Goal: Task Accomplishment & Management: Complete application form

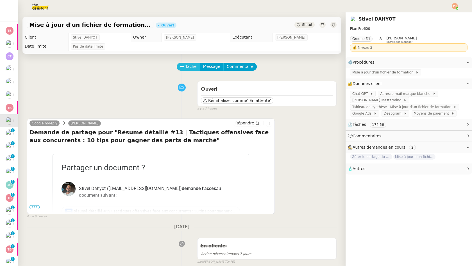
click at [187, 65] on span "Tâche" at bounding box center [191, 66] width 12 height 6
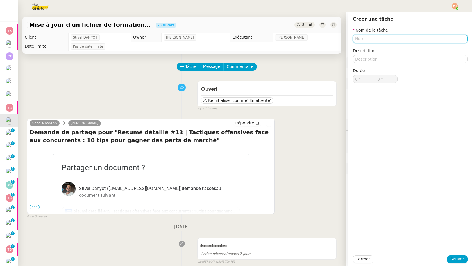
paste input "[[DATE]] #5 | Pourquoi le call tracking ne doit pas être le parent pauvre de vo…"
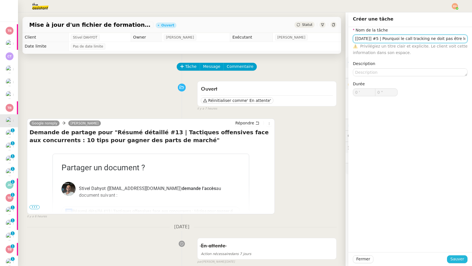
type input "[[DATE]] #5 | Pourquoi le call tracking ne doit pas être le parent pauvre de vo…"
click at [452, 259] on span "Sauver" at bounding box center [458, 258] width 14 height 6
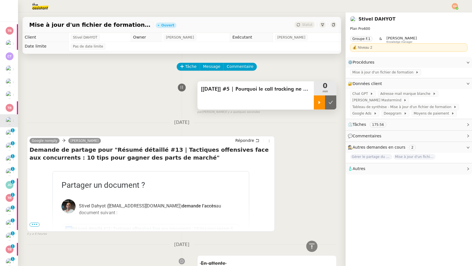
click at [315, 106] on div at bounding box center [319, 102] width 11 height 14
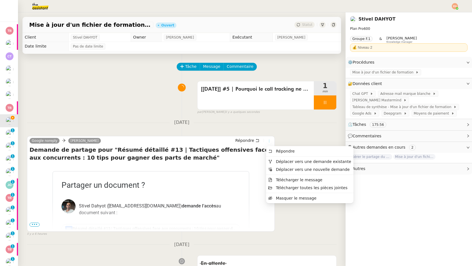
click at [271, 140] on icon at bounding box center [269, 140] width 3 height 3
click at [277, 197] on span "Masquer le message" at bounding box center [296, 198] width 40 height 4
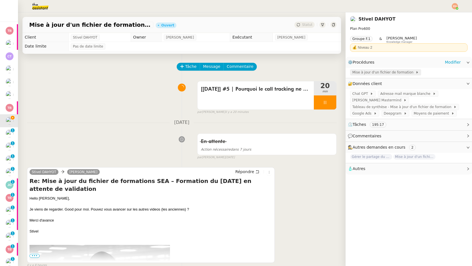
click at [377, 70] on span "Mise à jour d'un fichier de formation" at bounding box center [383, 72] width 63 height 6
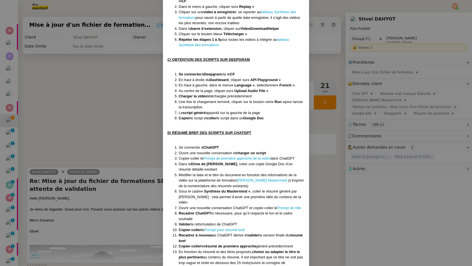
scroll to position [316, 0]
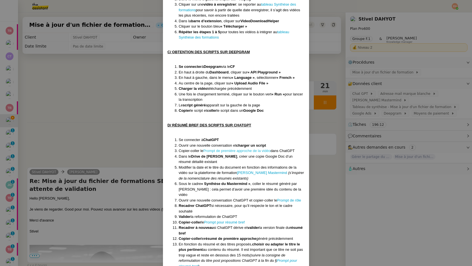
click at [227, 149] on link "Prompt de première approche de la vidéo" at bounding box center [236, 150] width 67 height 4
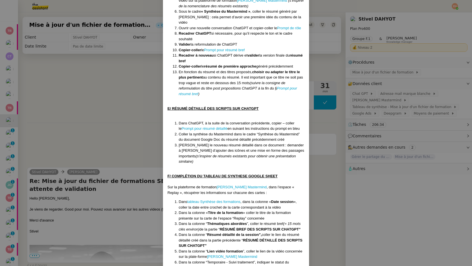
scroll to position [483, 0]
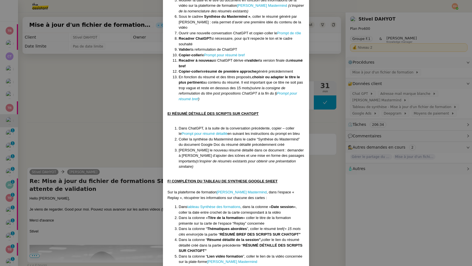
click at [117, 91] on nz-modal-container "Créée le : [DATE] Contexte : Dans le cadre des sessions Mastermind Google Ads, …" at bounding box center [236, 133] width 472 height 266
click at [332, 99] on nz-modal-container "Créée le : [DATE] Contexte : Dans le cadre des sessions Mastermind Google Ads, …" at bounding box center [236, 133] width 472 height 266
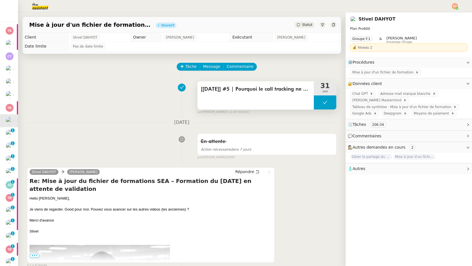
click at [328, 101] on button at bounding box center [325, 102] width 22 height 14
click at [316, 105] on div at bounding box center [319, 102] width 11 height 14
click at [322, 102] on div at bounding box center [325, 102] width 22 height 14
click at [330, 104] on icon at bounding box center [331, 102] width 4 height 4
click at [215, 88] on span "[[DATE]] #5 | Pourquoi le call tracking ne doit pas être le parent pauvre de vo…" at bounding box center [256, 89] width 110 height 8
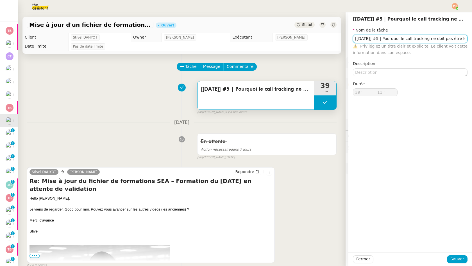
click at [397, 39] on input "[[DATE]] #5 | Pourquoi le call tracking ne doit pas être le parent pauvre de vo…" at bounding box center [410, 39] width 115 height 8
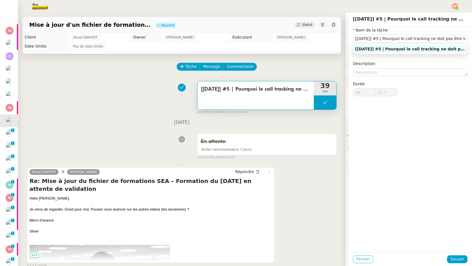
click at [362, 257] on span "Fermer" at bounding box center [363, 258] width 14 height 6
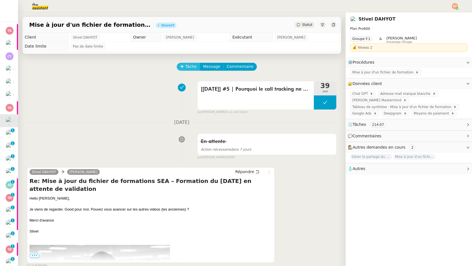
click at [187, 67] on span "Tâche" at bounding box center [191, 66] width 12 height 6
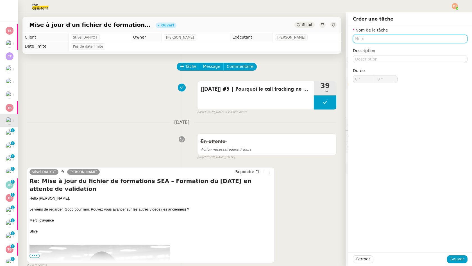
paste input "[[DATE]] #5 | Pourquoi le call tracking ne doit pas être le parent pauvre de vo…"
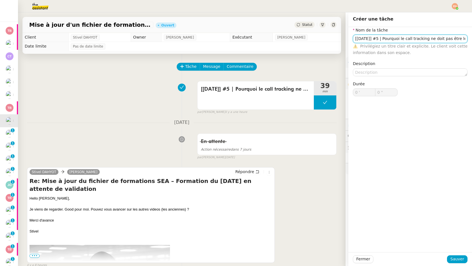
drag, startPoint x: 380, startPoint y: 40, endPoint x: 300, endPoint y: 41, distance: 79.5
click at [300, 41] on app-ticket "Mise à jour d'un fichier de formation - [DATE] Ouvert Statut Client Stivel DAHY…" at bounding box center [245, 138] width 454 height 253
click at [413, 39] on input "[[DATE]] #5 | Pourquoi le call tracking ne doit pas être le parent pauvre de vo…" at bounding box center [410, 39] width 115 height 8
drag, startPoint x: 390, startPoint y: 39, endPoint x: 472, endPoint y: 39, distance: 82.1
click at [472, 39] on div "Nom de la tâche [[DATE]] #5 | Pourquoi le call tracking ne doit pas être le par…" at bounding box center [410, 66] width 124 height 78
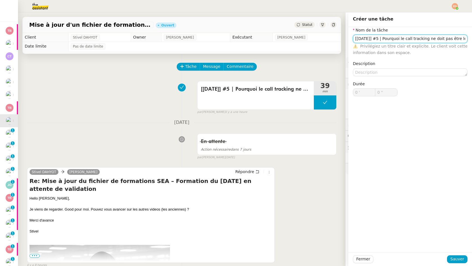
paste input "[[DATE]] #5 |"
drag, startPoint x: 446, startPoint y: 38, endPoint x: 347, endPoint y: 38, distance: 99.2
click at [347, 38] on app-ticket "Mise à jour d'un fichier de formation - [DATE] Ouvert Statut Client Stivel DAHY…" at bounding box center [245, 138] width 454 height 253
click at [396, 38] on input "[[DATE]] #5 | [[DATE]] #5 | Pourquoi le call tracking ne doit pas être le paren…" at bounding box center [410, 39] width 115 height 8
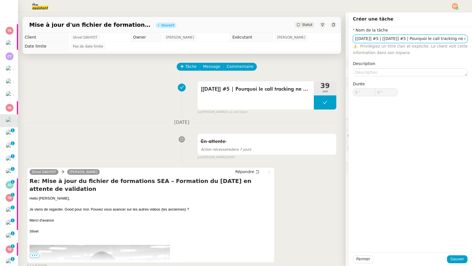
click at [383, 39] on input "[[DATE]] #5 | [[DATE]] #5 | Pourquoi le call tracking ne doit pas être le paren…" at bounding box center [410, 39] width 115 height 8
click at [394, 39] on input "[[DATE]] #3 | [[DATE]] #5 | Pourquoi le call tracking ne doit pas être le paren…" at bounding box center [410, 39] width 115 height 8
click at [398, 39] on input "[[DATE]] #3 | [[DATE]] #5 | Pourquoi le call tracking ne doit pas être le paren…" at bounding box center [410, 39] width 115 height 8
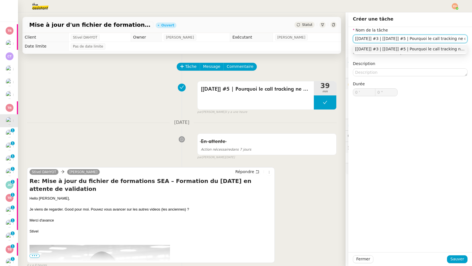
click at [367, 39] on input "[[DATE]] #3 | [[DATE]] #5 | Pourquoi le call tracking ne doit pas être le paren…" at bounding box center [410, 39] width 115 height 8
drag, startPoint x: 381, startPoint y: 38, endPoint x: 419, endPoint y: 37, distance: 38.0
click at [419, 38] on input "[[DATE]] #3 | [[DATE]] #5 | Pourquoi le call tracking ne doit pas être le paren…" at bounding box center [410, 39] width 115 height 8
type input "[[DATE]] #3 | Pourquoi le call tracking ne doit pas être le parent pauvre de vo…"
click at [456, 261] on span "Sauver" at bounding box center [458, 258] width 14 height 6
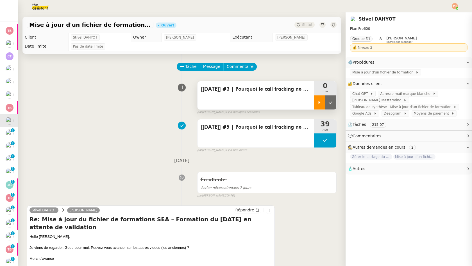
click at [322, 102] on div at bounding box center [319, 102] width 11 height 14
click at [280, 132] on div "[[DATE]] #5 | Pourquoi le call tracking ne doit pas être le parent pauvre de vo…" at bounding box center [256, 127] width 110 height 9
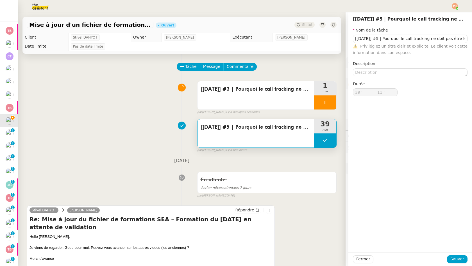
type input "[[DATE]] #5 | Pourquoi le call tracking ne doit pas être le parent pauvre de vo…"
type input "39 '"
type input "11 ""
click at [178, 137] on div "[[DATE]] #5 | Pourquoi le call tracking ne doit pas être le parent pauvre de vo…" at bounding box center [182, 134] width 310 height 36
